Goal: Information Seeking & Learning: Learn about a topic

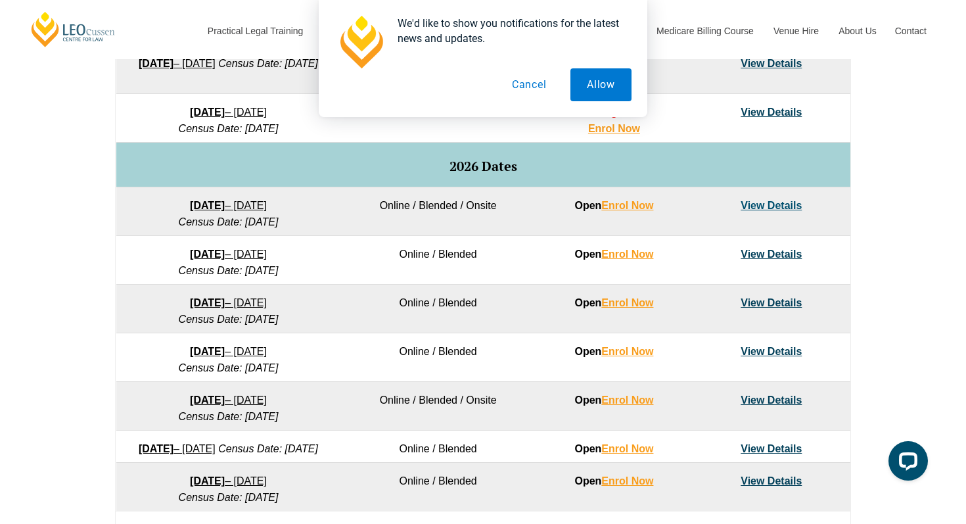
scroll to position [749, 0]
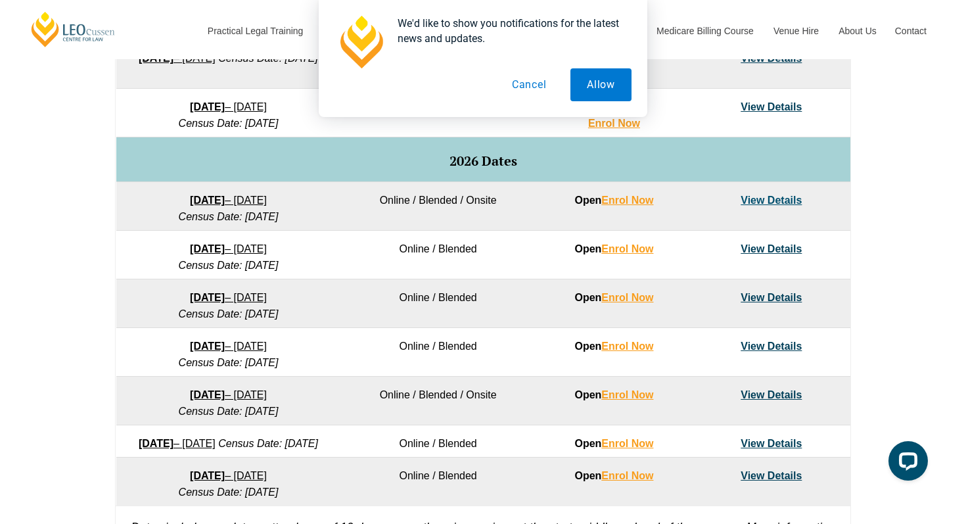
click at [531, 81] on button "Cancel" at bounding box center [529, 84] width 68 height 33
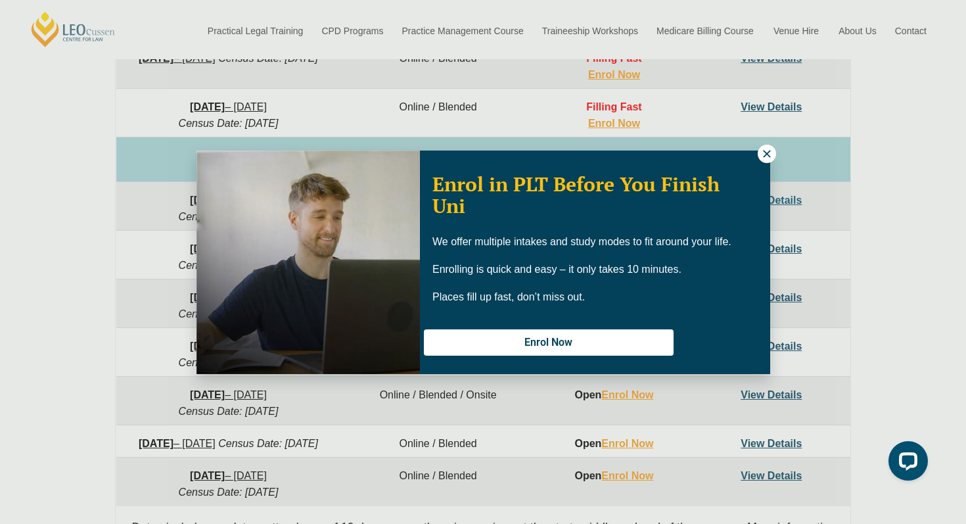
click at [761, 160] on button at bounding box center [767, 154] width 18 height 18
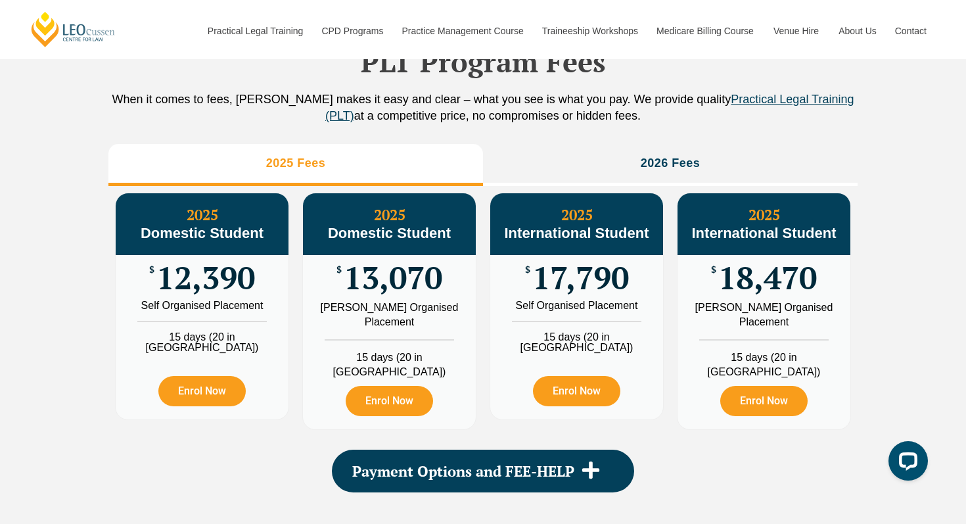
scroll to position [1480, 0]
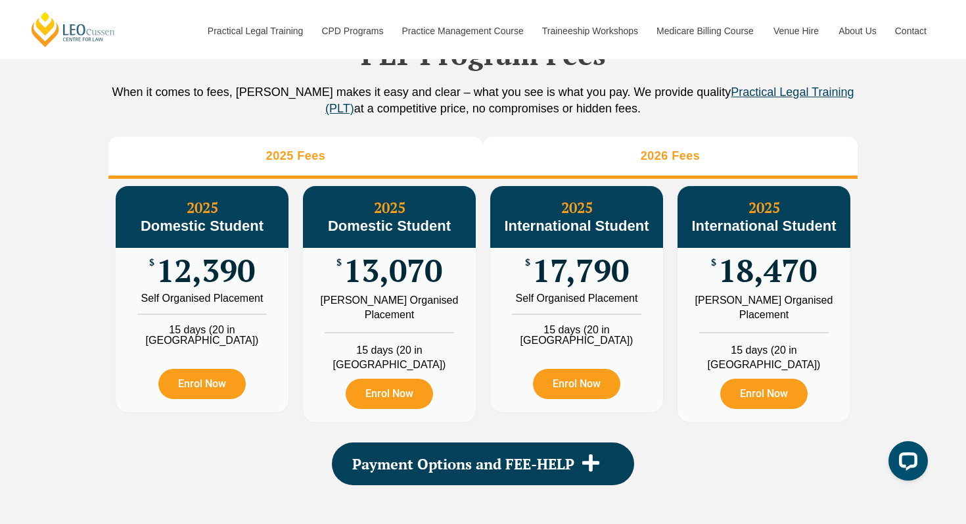
click at [669, 164] on h3 "2026 Fees" at bounding box center [671, 155] width 60 height 15
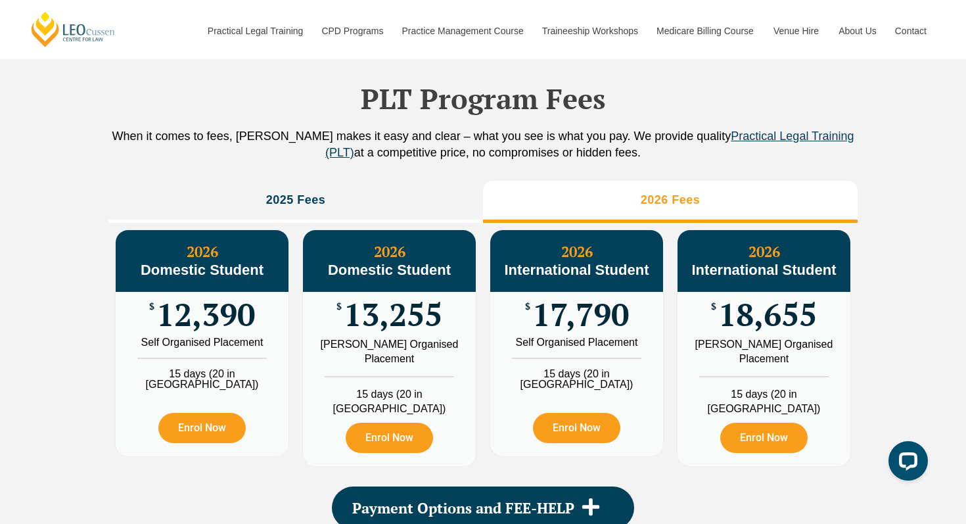
scroll to position [1428, 0]
